Goal: Information Seeking & Learning: Learn about a topic

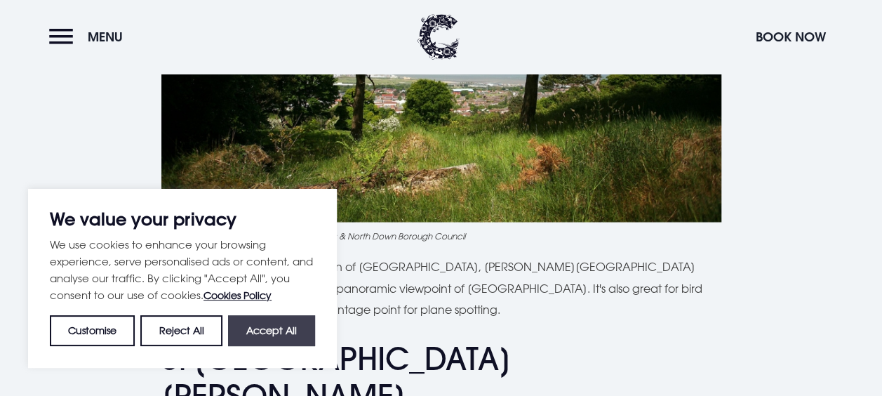
click at [233, 330] on button "Accept All" at bounding box center [271, 330] width 87 height 31
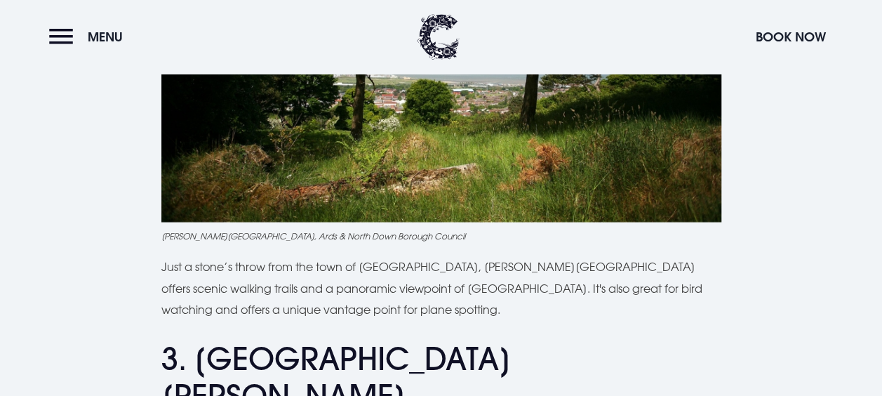
checkbox input "true"
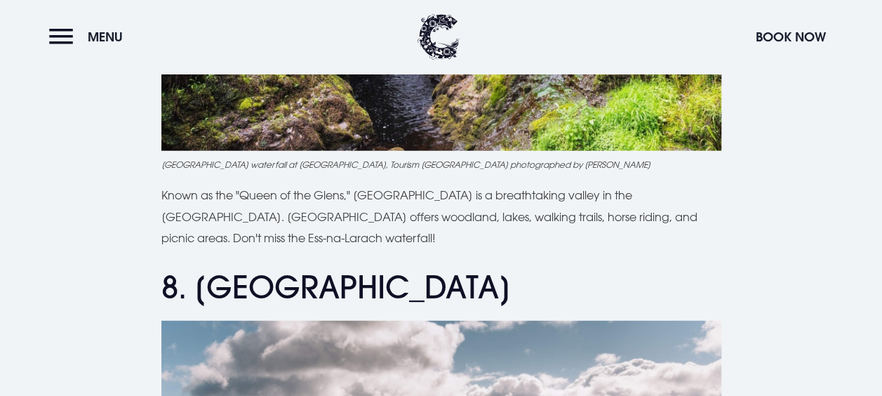
scroll to position [4280, 0]
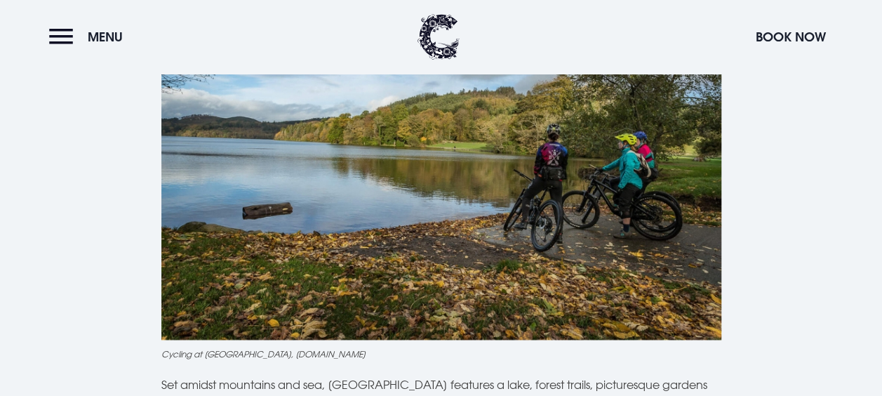
scroll to position [3648, 0]
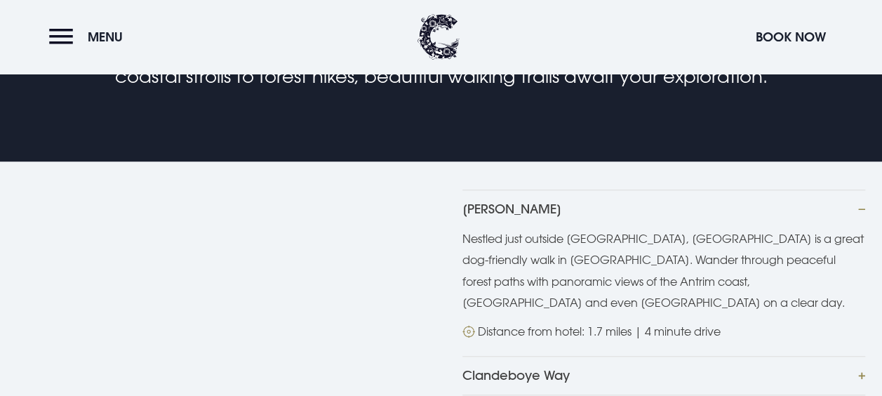
scroll to position [561, 0]
